Goal: Task Accomplishment & Management: Manage account settings

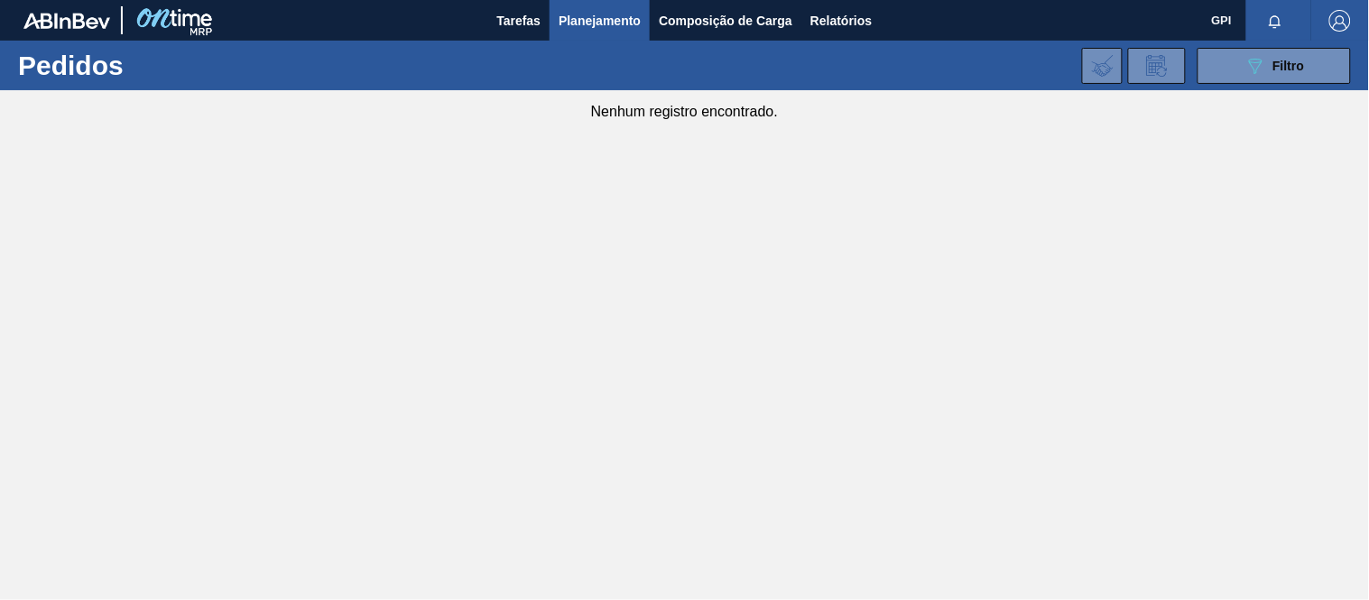
click at [711, 290] on main "Tarefas Planejamento Composição de Carga Relatórios GPI Marcar todas como lido …" at bounding box center [684, 300] width 1369 height 600
click at [1251, 63] on icon at bounding box center [1256, 66] width 14 height 15
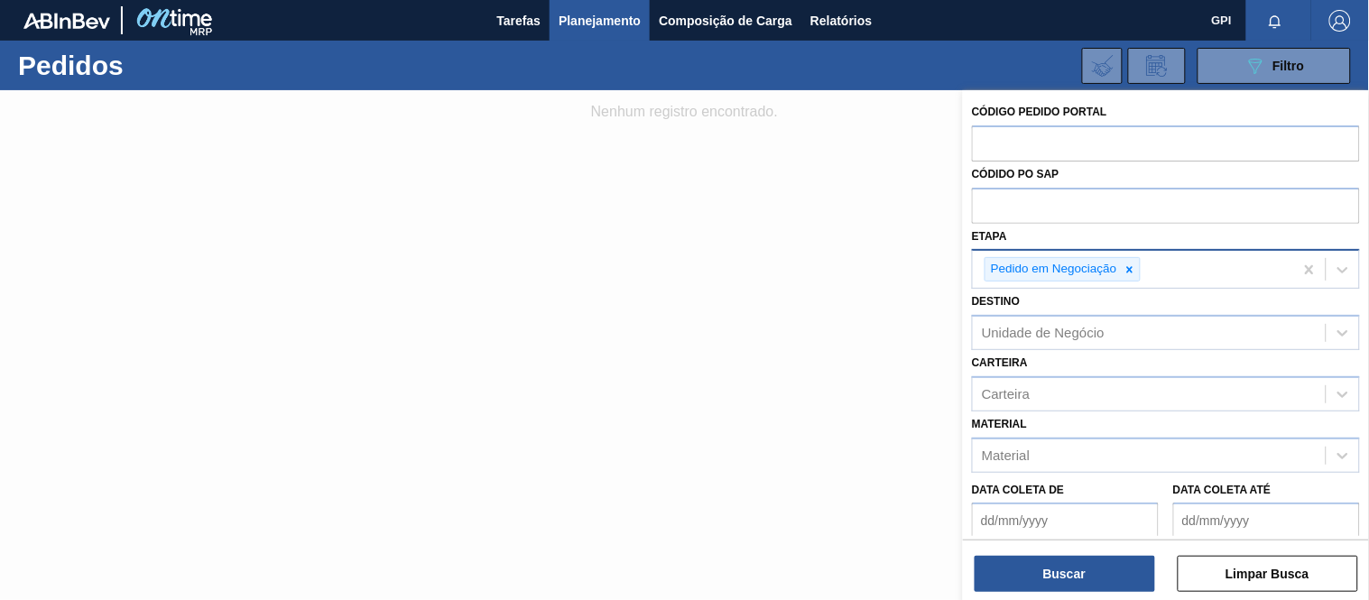
click at [1132, 272] on icon at bounding box center [1129, 269] width 13 height 13
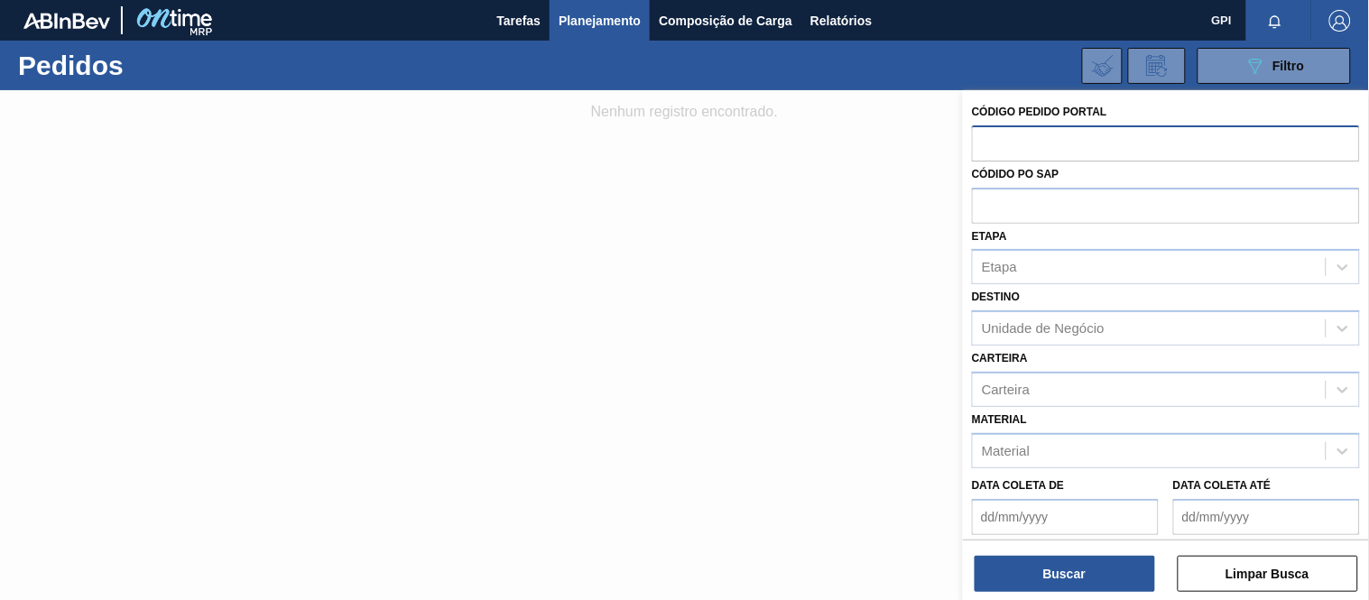
click at [1065, 137] on input "text" at bounding box center [1166, 142] width 388 height 34
paste input "1983394"
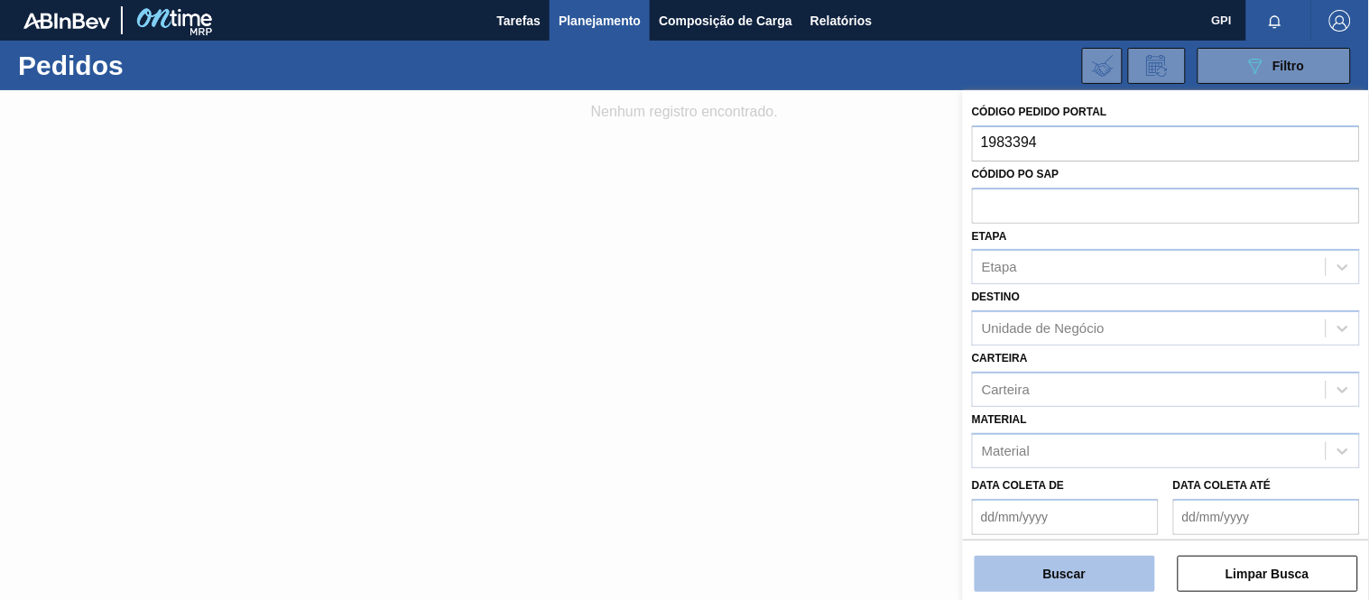
type input "1983394"
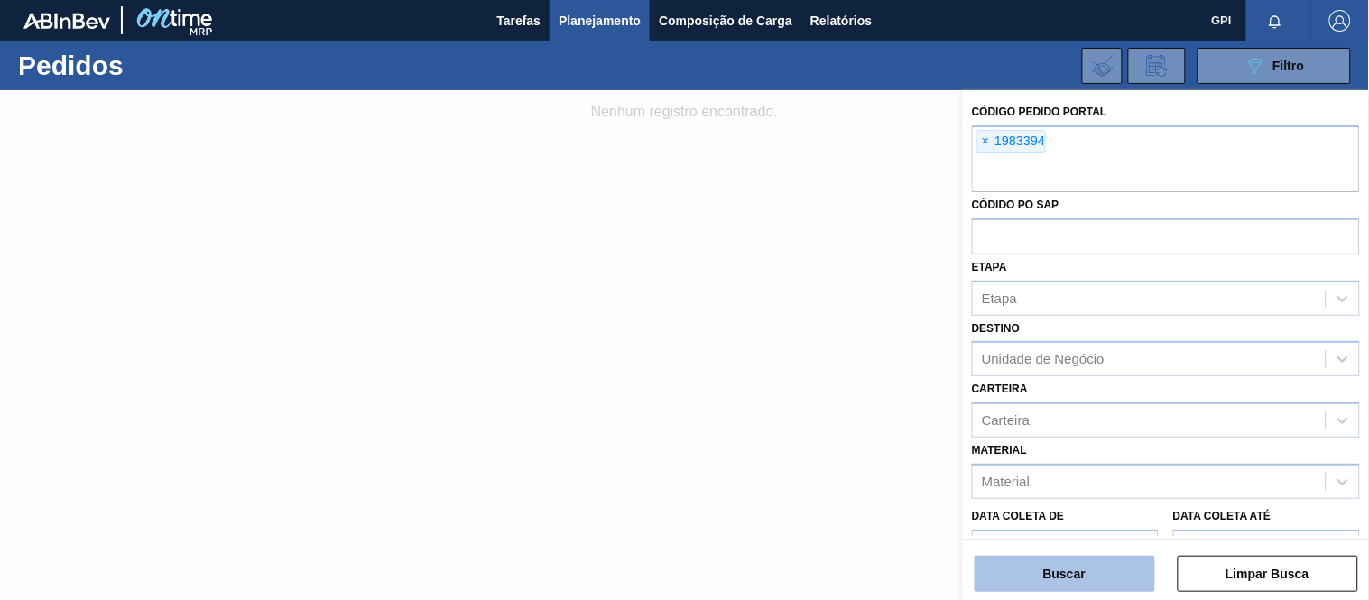
click at [1085, 571] on button "Buscar" at bounding box center [1064, 574] width 180 height 36
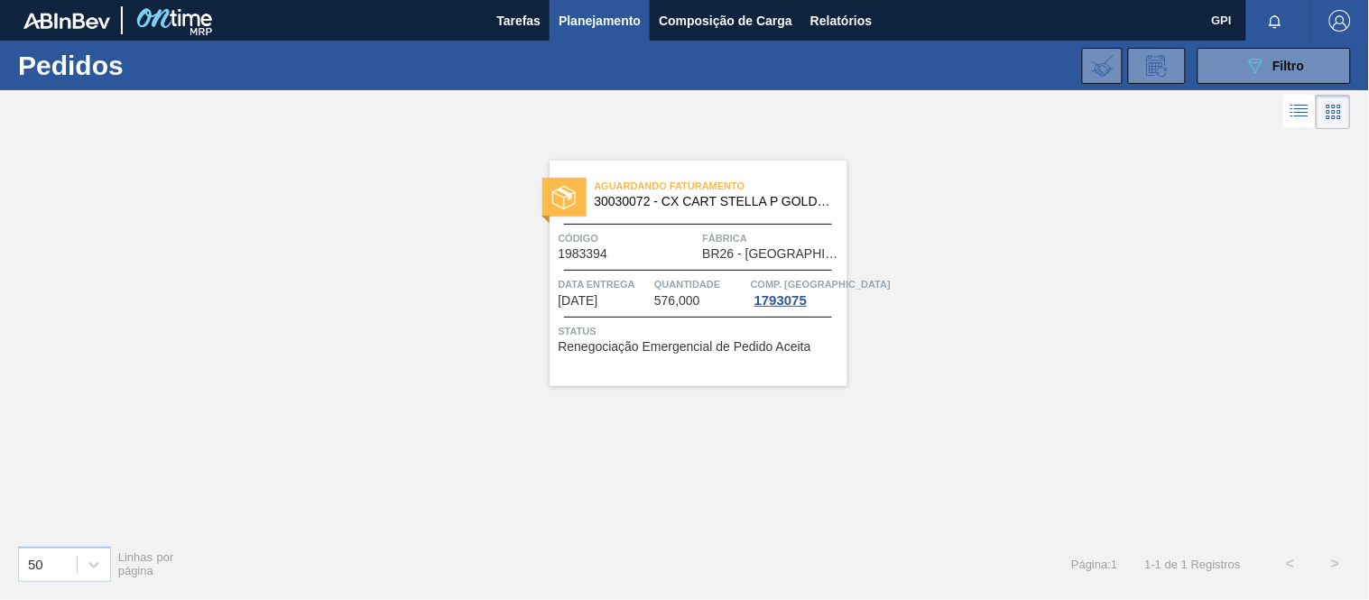
click at [655, 267] on div "Aguardando Faturamento 30030072 - CX CART STELLA P GOLD 330ML C6 298 NIV23 Códi…" at bounding box center [698, 274] width 298 height 226
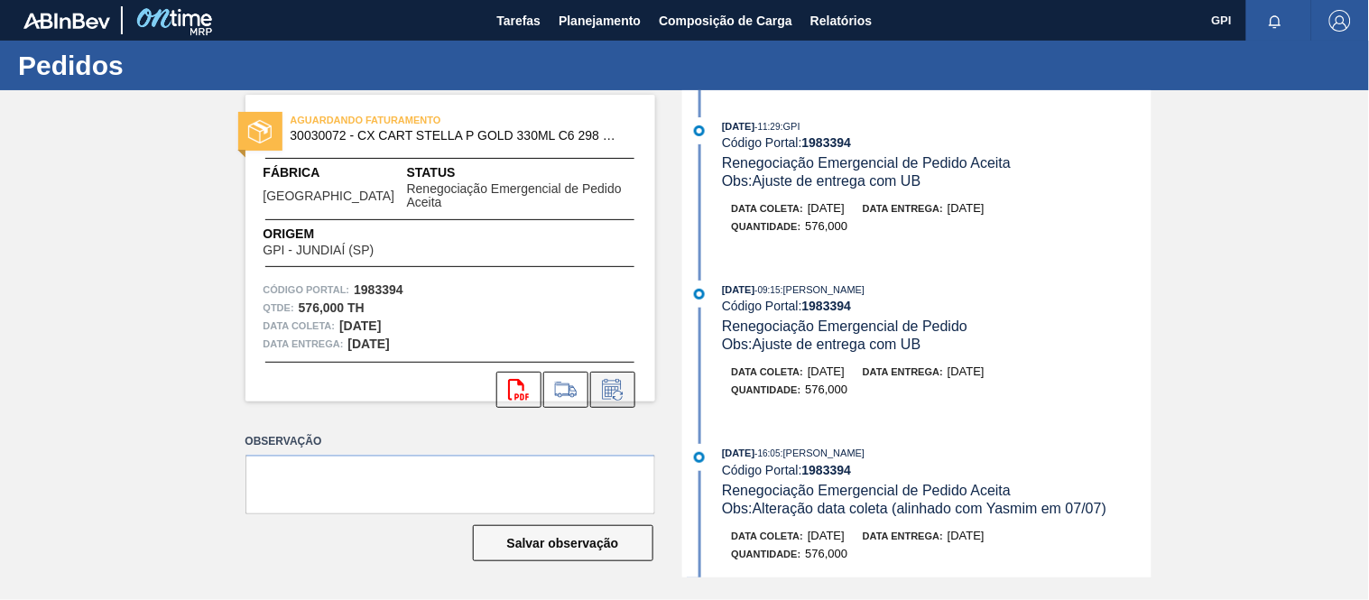
click at [618, 379] on icon at bounding box center [612, 390] width 29 height 22
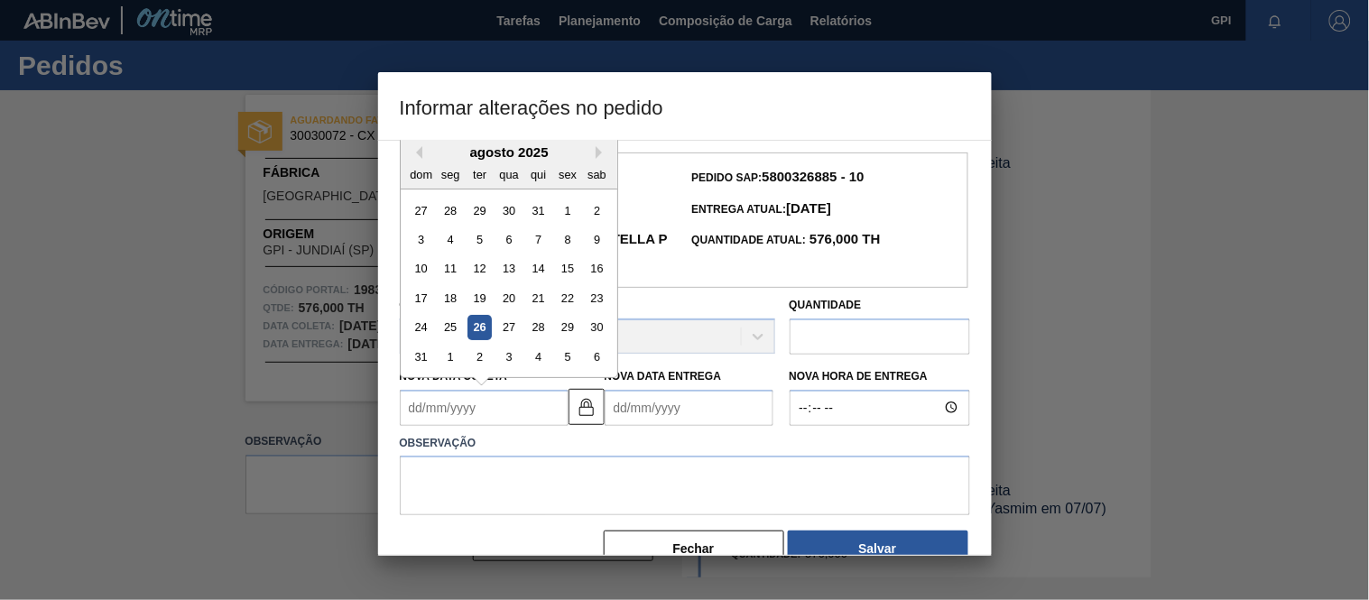
click at [545, 426] on Coleta1983394 "Nova Data Coleta" at bounding box center [484, 408] width 169 height 36
click at [503, 339] on div "27" at bounding box center [508, 327] width 24 height 24
type Coleta1983394 "[DATE]"
type Entrega1983394 "[DATE]"
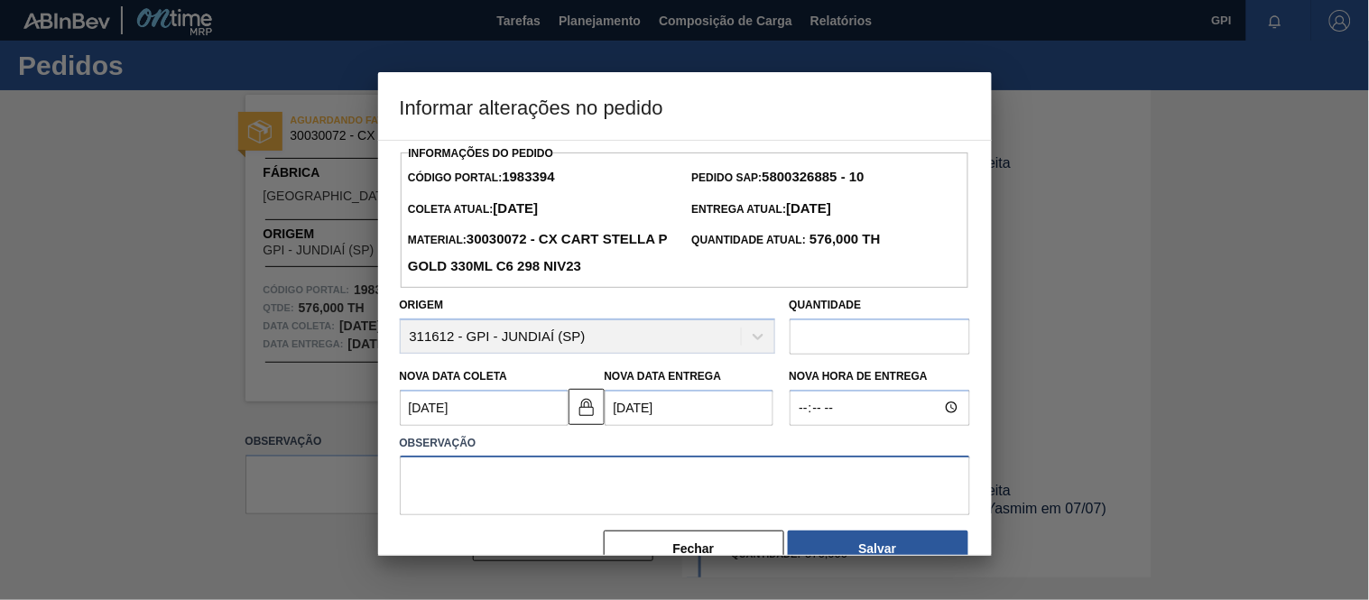
click at [525, 515] on textarea at bounding box center [685, 486] width 570 height 60
type textarea "a"
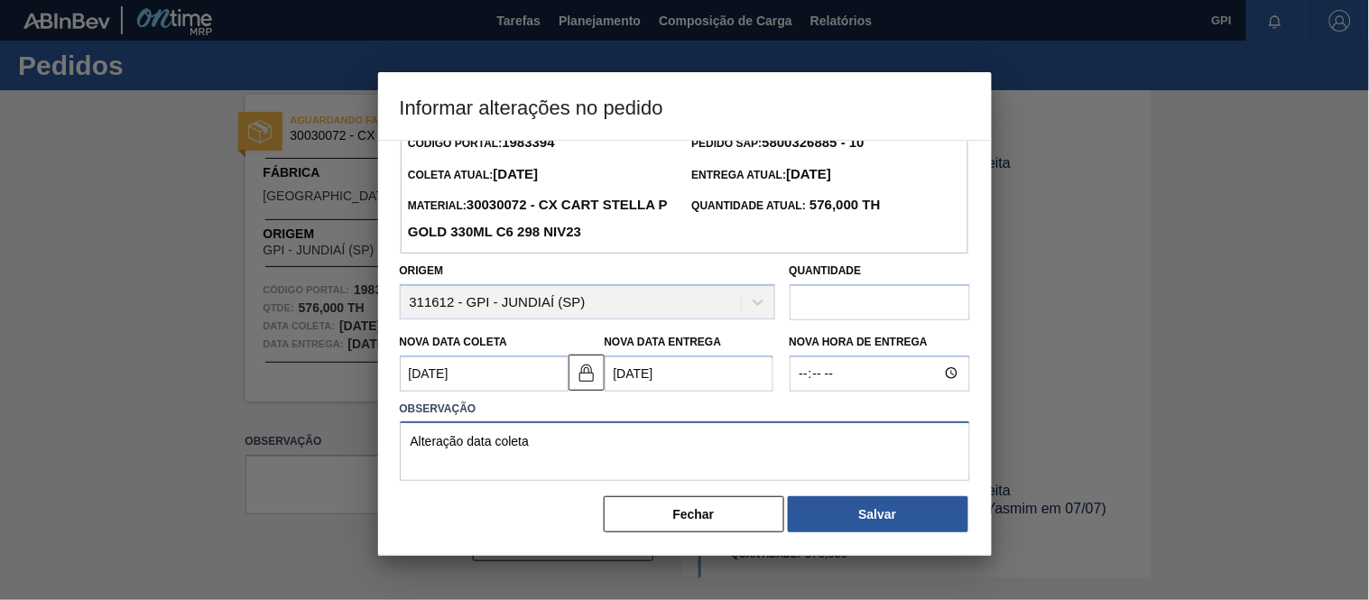
scroll to position [68, 0]
type textarea "Alteração data coleta"
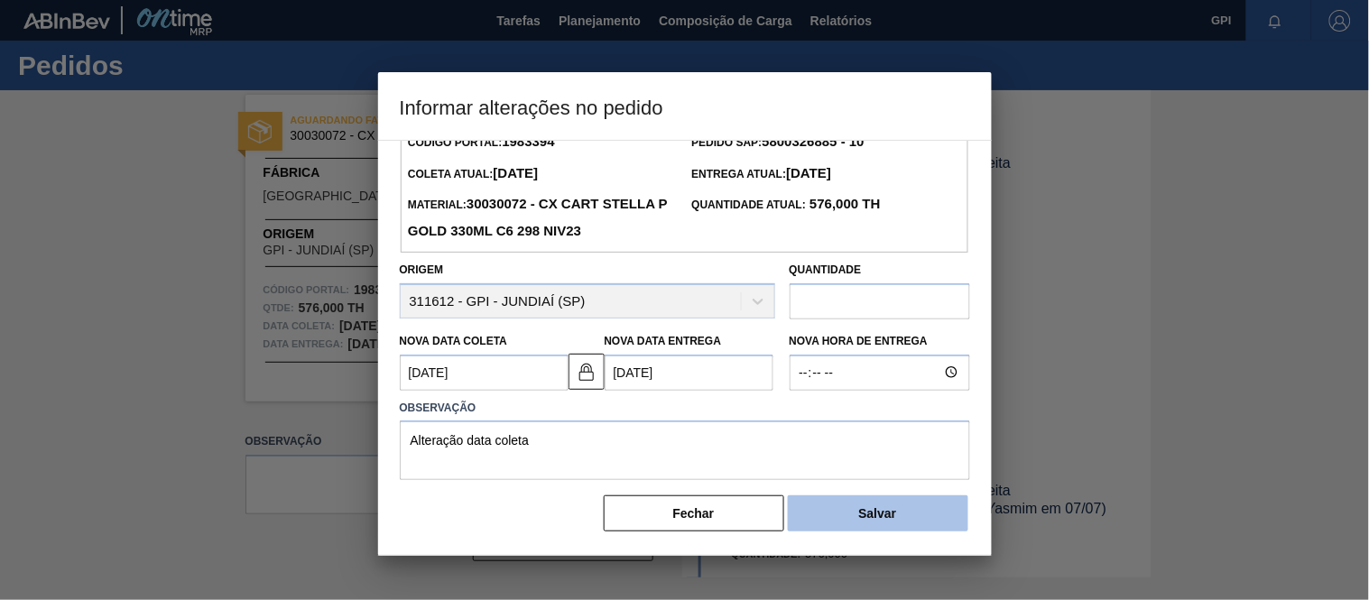
click at [923, 511] on button "Salvar" at bounding box center [878, 513] width 180 height 36
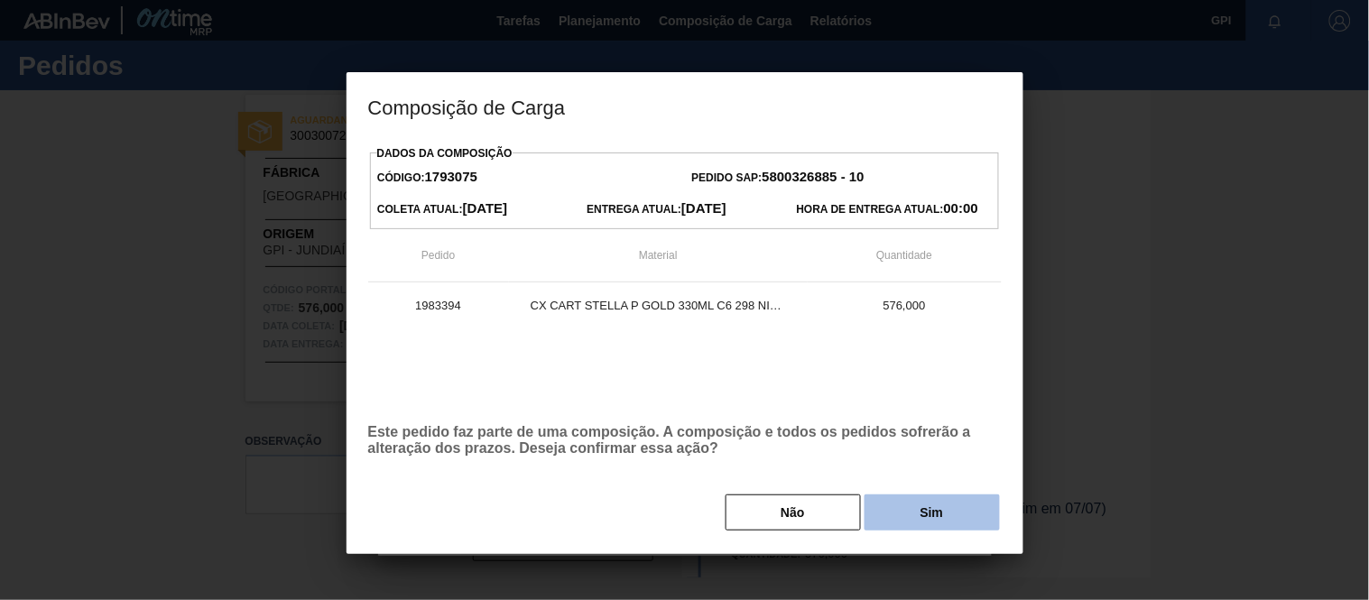
click at [920, 512] on button "Sim" at bounding box center [931, 512] width 135 height 36
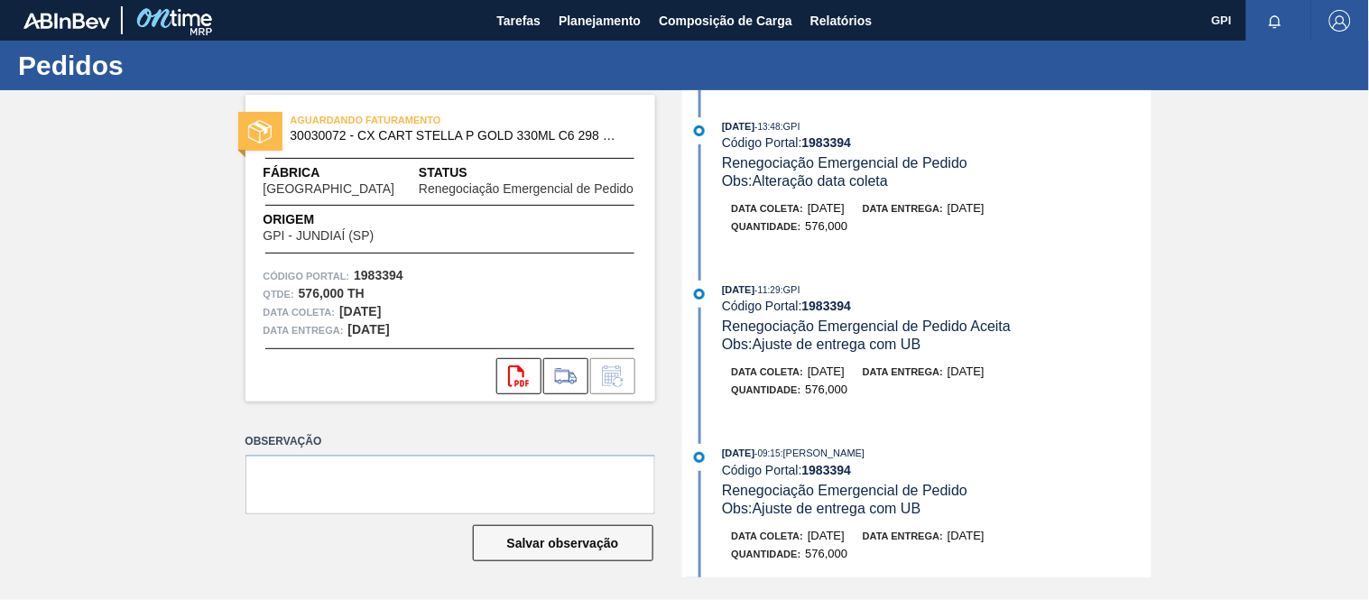
click at [789, 318] on div "[DATE] 11:29 : GPI Código Portal: 1983394 Renegociação Emergencial de Pedido Ac…" at bounding box center [936, 317] width 429 height 73
